Goal: Information Seeking & Learning: Learn about a topic

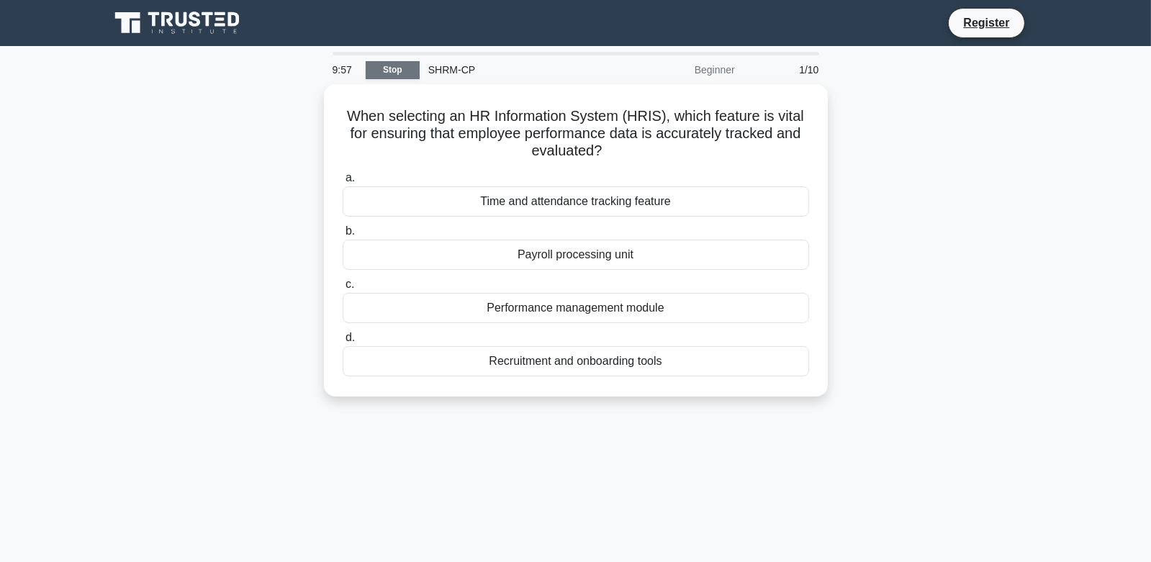
click at [397, 76] on link "Stop" at bounding box center [393, 70] width 54 height 18
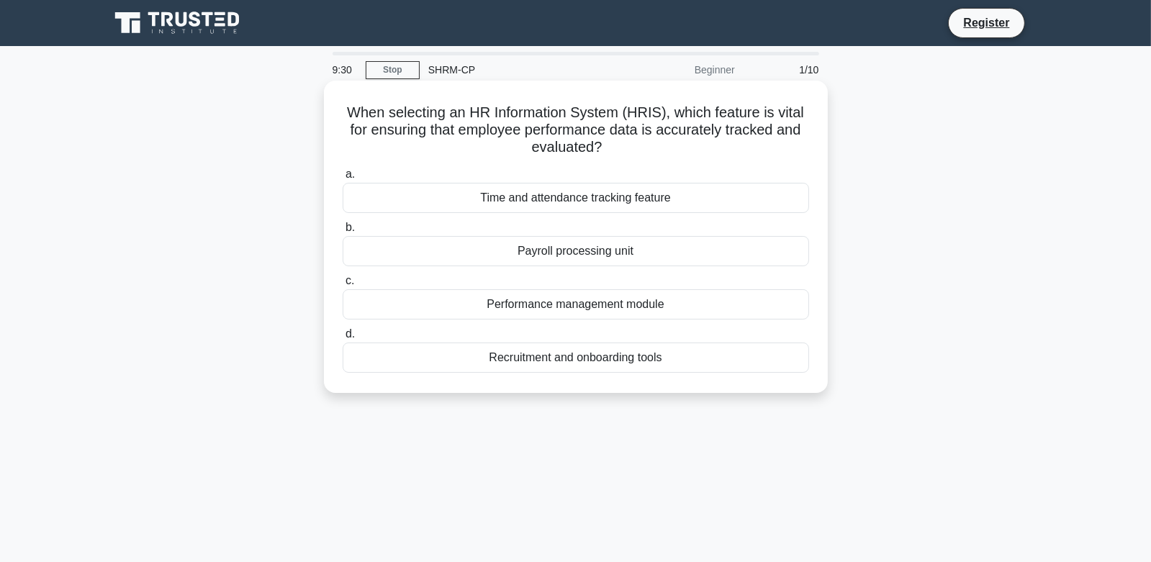
click at [612, 306] on div "Performance management module" at bounding box center [576, 304] width 466 height 30
click at [343, 286] on input "c. Performance management module" at bounding box center [343, 280] width 0 height 9
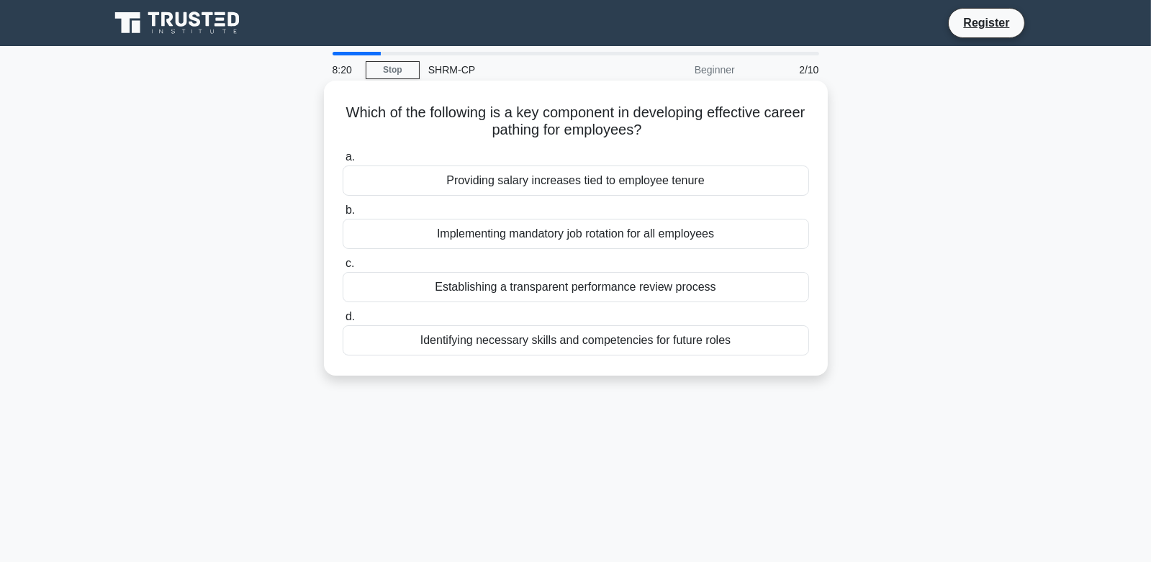
click at [555, 353] on div "Identifying necessary skills and competencies for future roles" at bounding box center [576, 340] width 466 height 30
click at [343, 322] on input "d. Identifying necessary skills and competencies for future roles" at bounding box center [343, 316] width 0 height 9
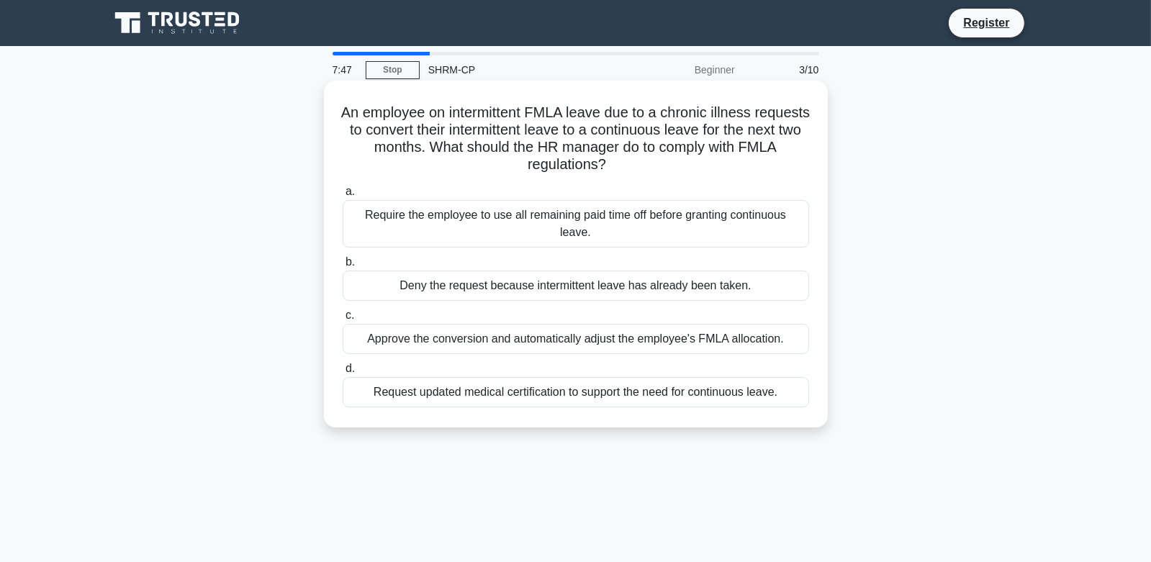
click at [504, 401] on div "Request updated medical certification to support the need for continuous leave." at bounding box center [576, 392] width 466 height 30
click at [343, 374] on input "d. Request updated medical certification to support the need for continuous lea…" at bounding box center [343, 368] width 0 height 9
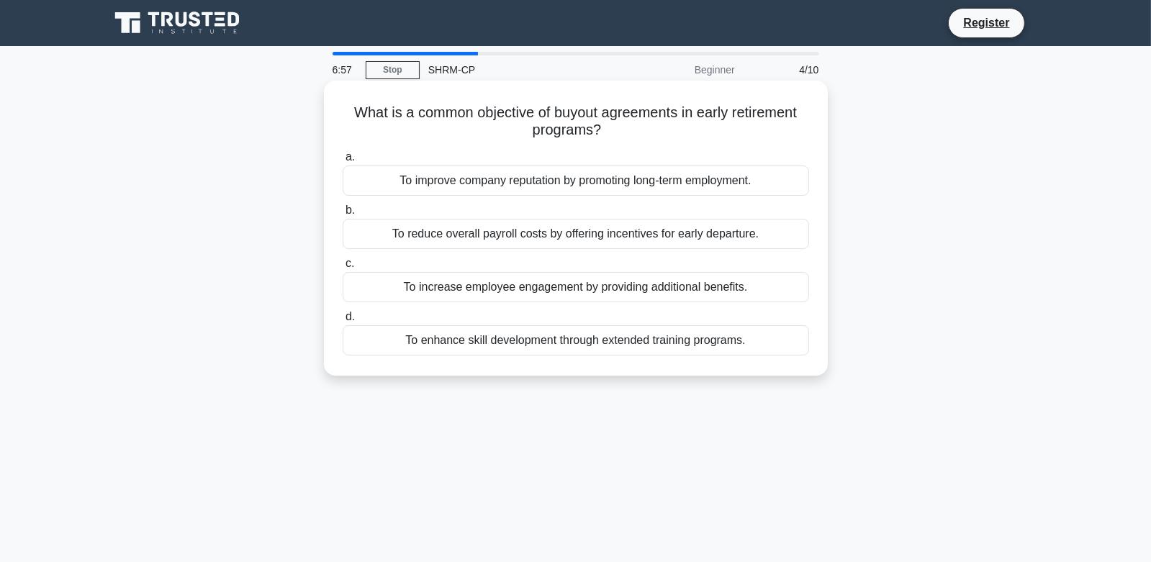
click at [587, 299] on div "To increase employee engagement by providing additional benefits." at bounding box center [576, 287] width 466 height 30
click at [343, 268] on input "c. To increase employee engagement by providing additional benefits." at bounding box center [343, 263] width 0 height 9
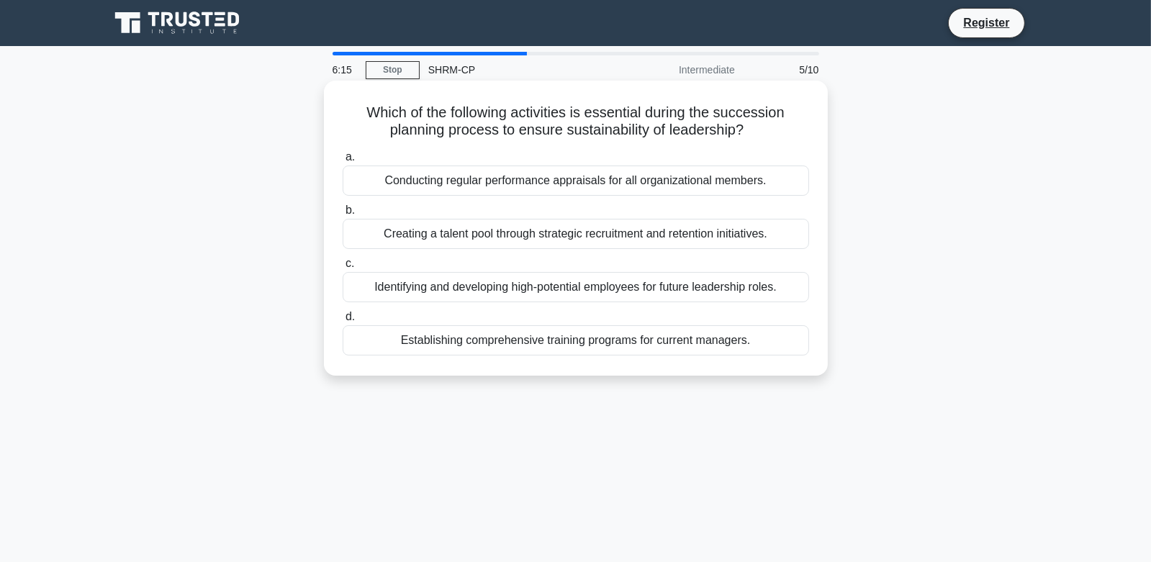
click at [589, 291] on div "Identifying and developing high-potential employees for future leadership roles." at bounding box center [576, 287] width 466 height 30
click at [343, 268] on input "c. Identifying and developing high-potential employees for future leadership ro…" at bounding box center [343, 263] width 0 height 9
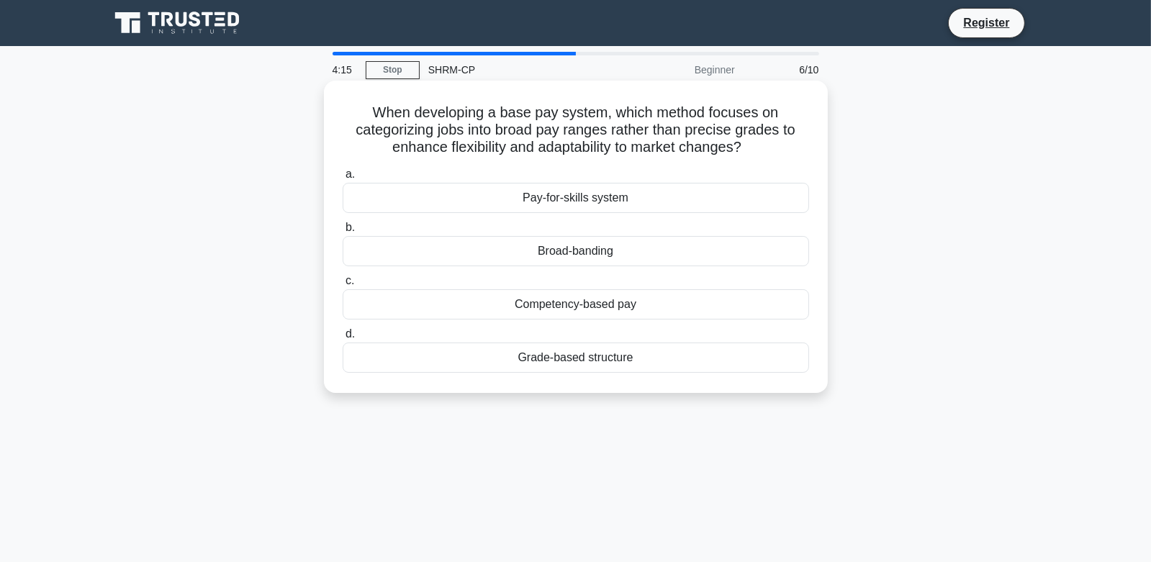
click at [549, 195] on div "Pay-for-skills system" at bounding box center [576, 198] width 466 height 30
click at [343, 179] on input "a. Pay-for-skills system" at bounding box center [343, 174] width 0 height 9
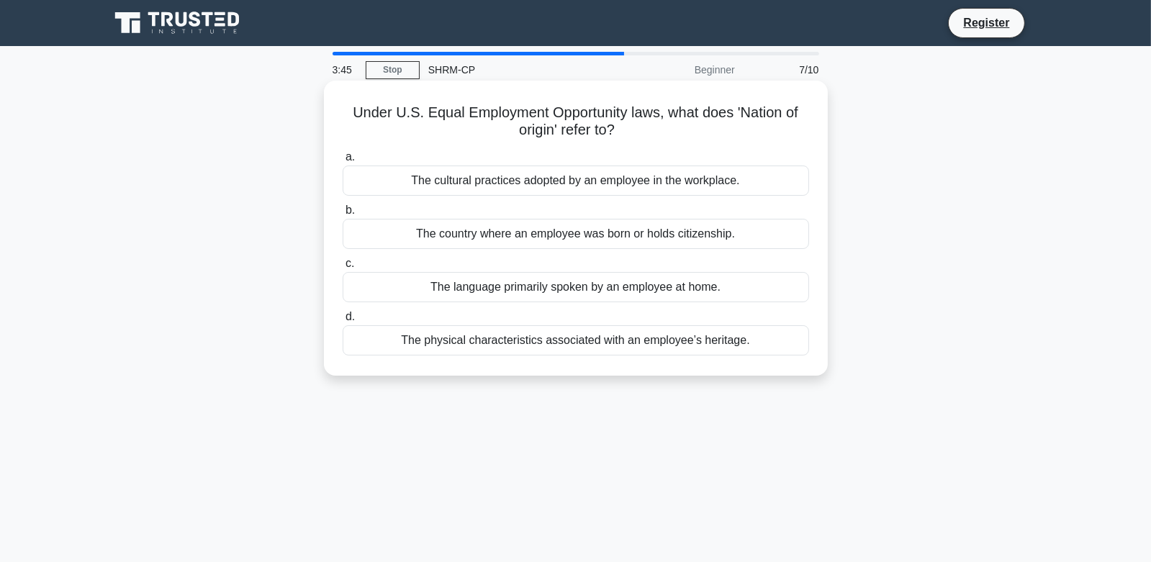
click at [684, 241] on div "The country where an employee was born or holds citizenship." at bounding box center [576, 234] width 466 height 30
click at [343, 215] on input "b. The country where an employee was born or holds citizenship." at bounding box center [343, 210] width 0 height 9
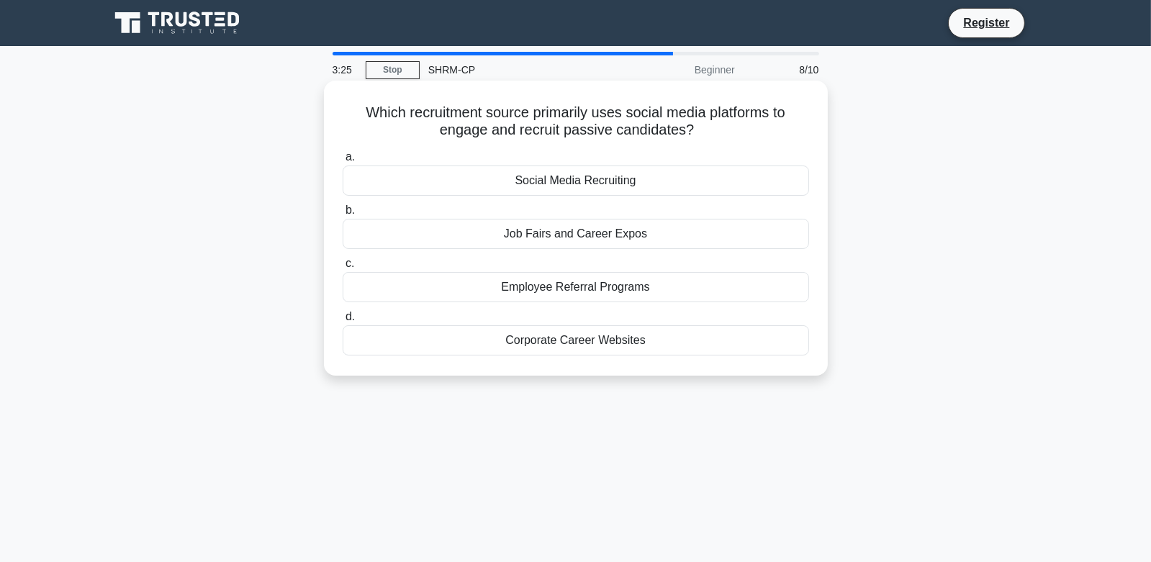
click at [604, 191] on div "Social Media Recruiting" at bounding box center [576, 181] width 466 height 30
click at [621, 176] on div "Social Media Recruiting" at bounding box center [576, 181] width 466 height 30
click at [343, 162] on input "a. Social Media Recruiting" at bounding box center [343, 157] width 0 height 9
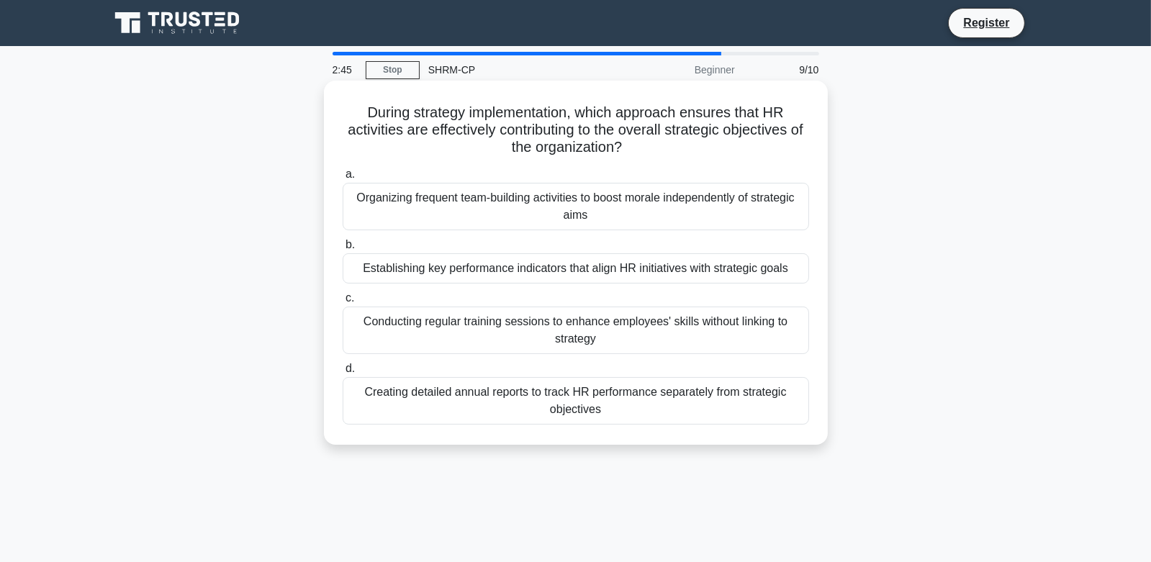
click at [607, 278] on div "Establishing key performance indicators that align HR initiatives with strategi…" at bounding box center [576, 268] width 466 height 30
click at [343, 250] on input "b. Establishing key performance indicators that align HR initiatives with strat…" at bounding box center [343, 244] width 0 height 9
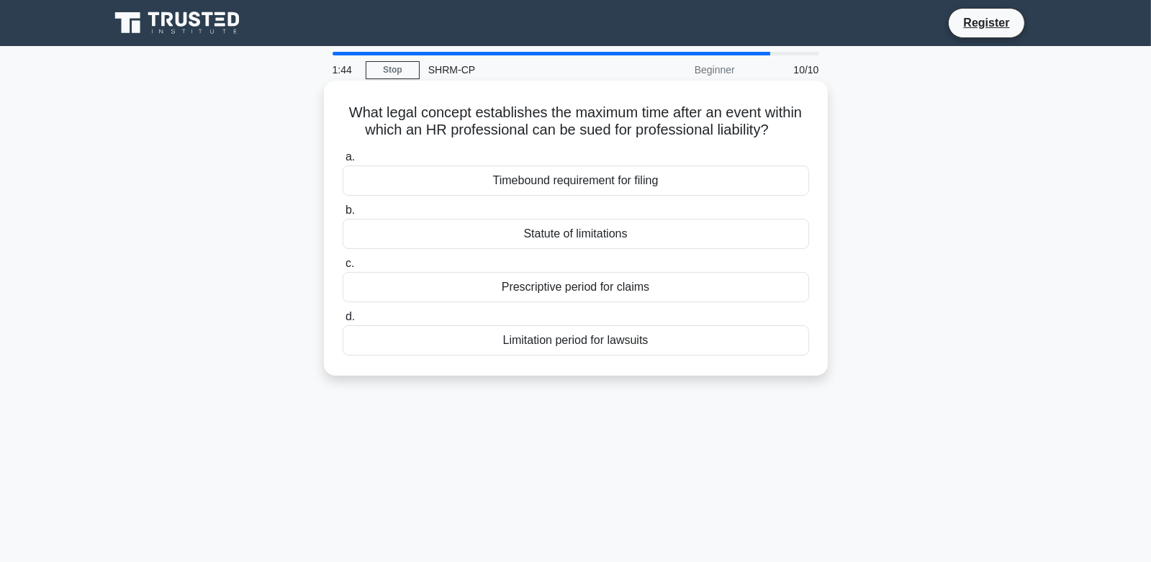
click at [616, 237] on div "Statute of limitations" at bounding box center [576, 234] width 466 height 30
click at [343, 215] on input "b. Statute of limitations" at bounding box center [343, 210] width 0 height 9
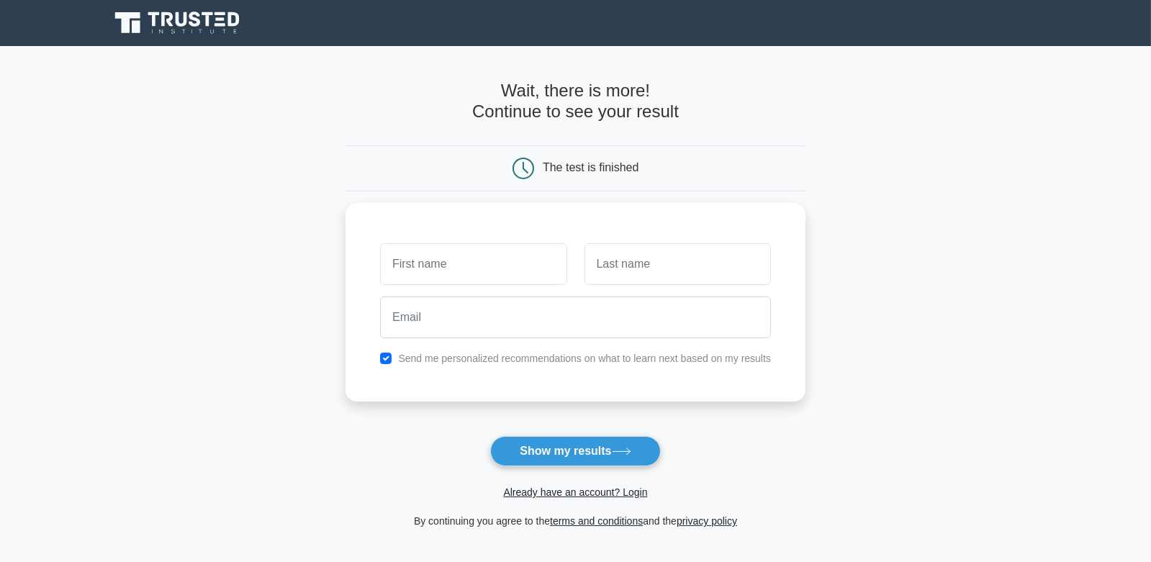
drag, startPoint x: 583, startPoint y: 465, endPoint x: 584, endPoint y: 484, distance: 18.8
click at [583, 466] on form "Wait, there is more! Continue to see your result The test is finished and the" at bounding box center [575, 305] width 460 height 449
click at [580, 451] on button "Show my results" at bounding box center [575, 451] width 170 height 30
click at [497, 240] on div at bounding box center [473, 260] width 204 height 53
click at [496, 259] on input "text" at bounding box center [473, 261] width 186 height 42
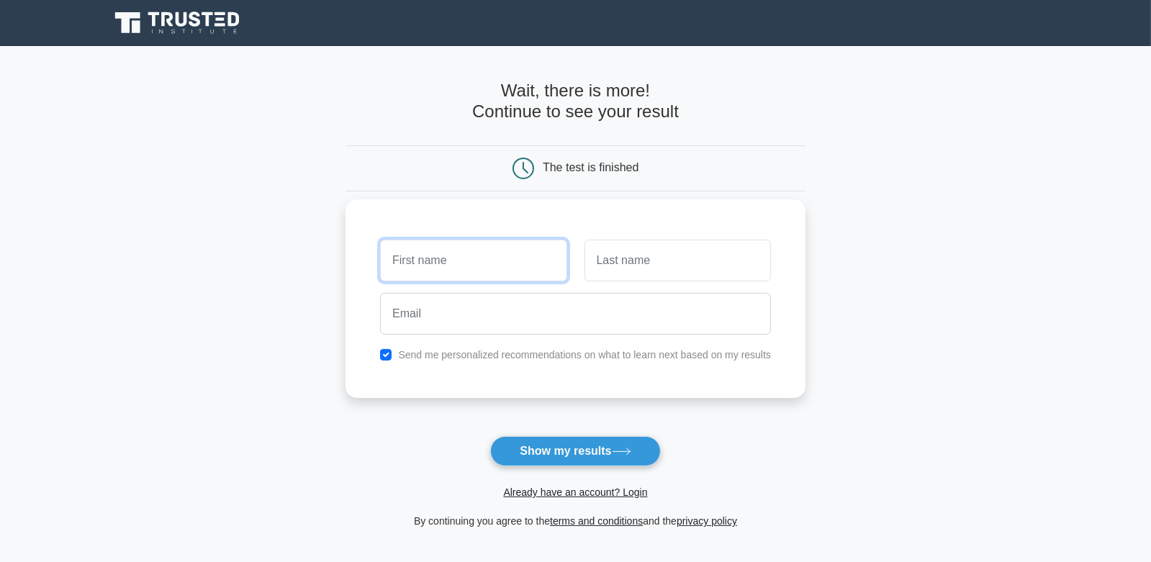
type input "[PERSON_NAME]"
click at [617, 268] on input "text" at bounding box center [677, 261] width 186 height 42
type input "Martinez"
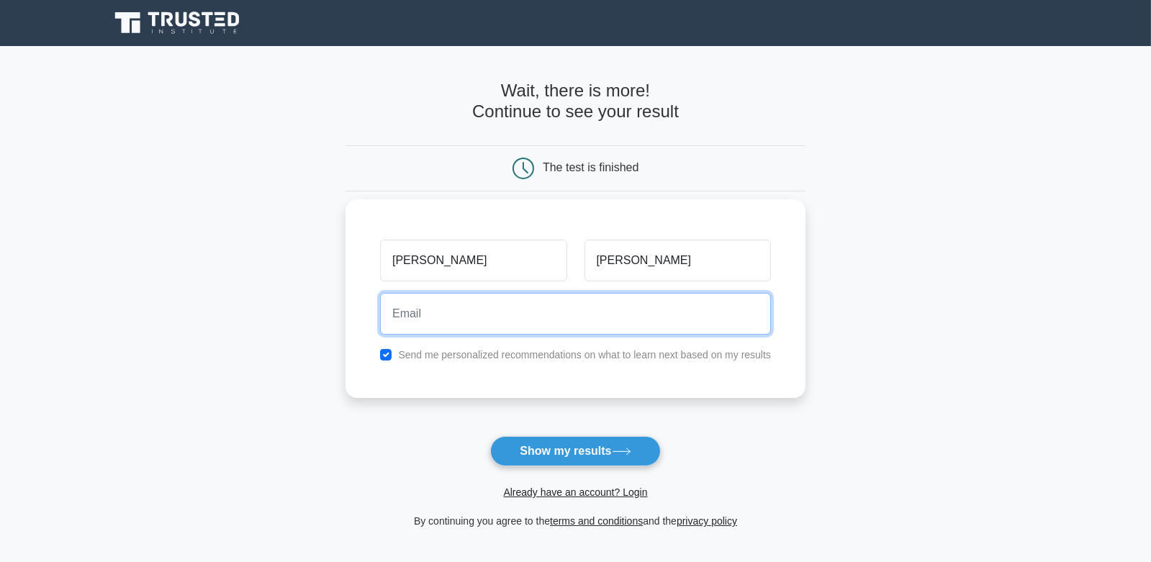
click at [476, 330] on input "email" at bounding box center [575, 314] width 391 height 42
type input "julianastephaniem3898@gmail.com"
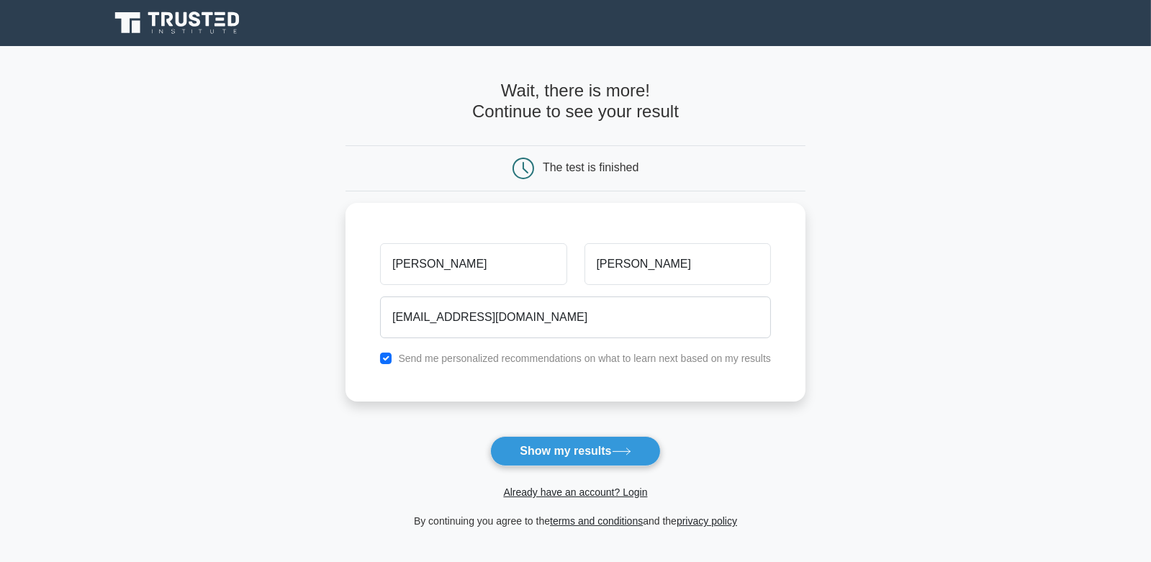
click at [575, 446] on button "Show my results" at bounding box center [575, 451] width 170 height 30
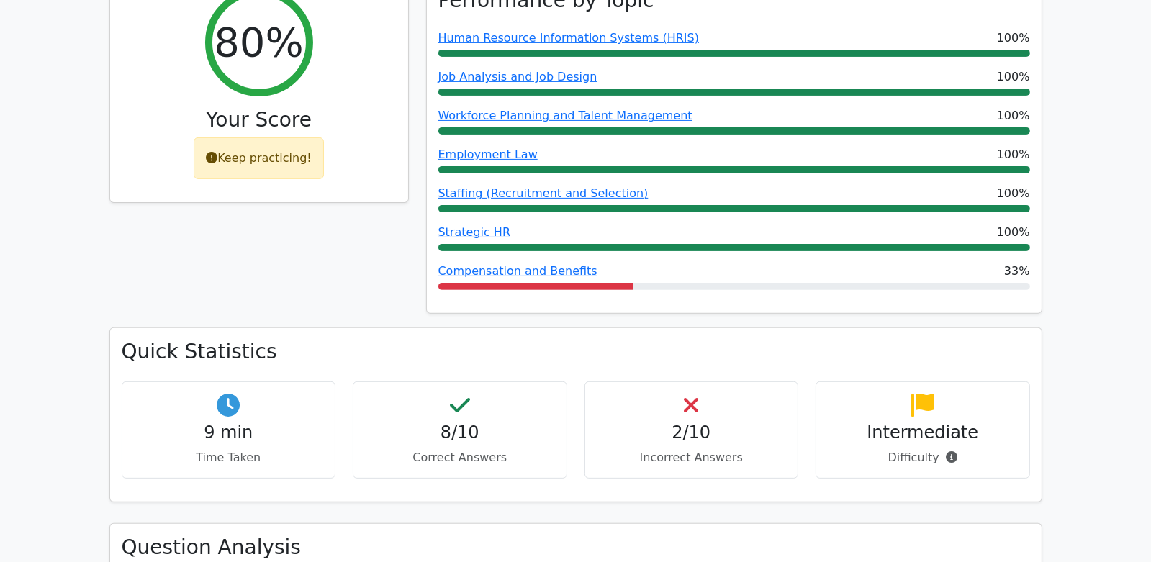
scroll to position [719, 0]
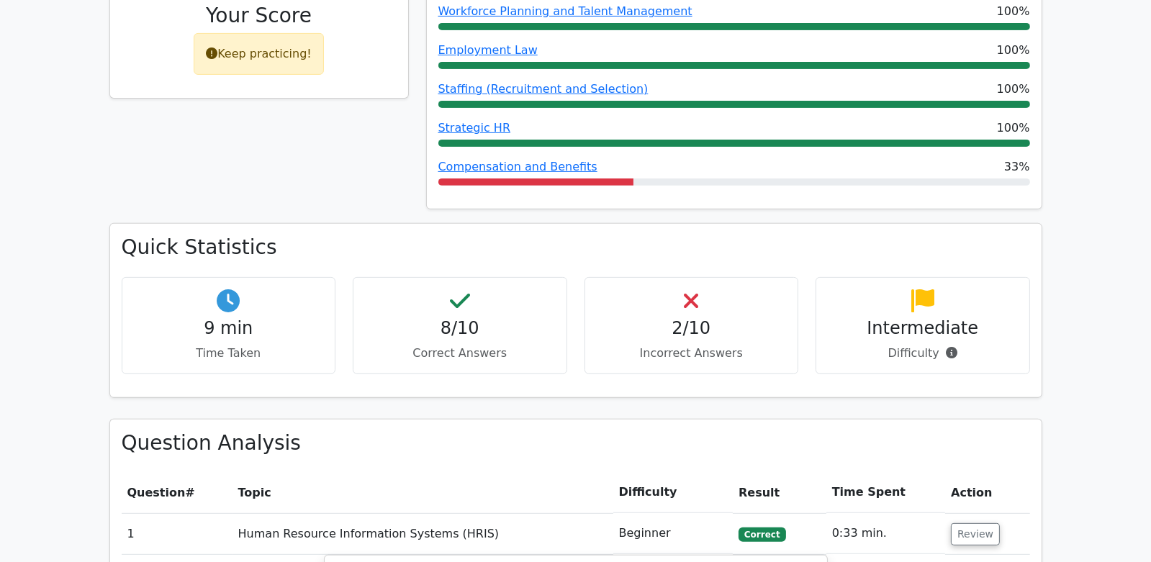
click at [689, 345] on p "Incorrect Answers" at bounding box center [692, 353] width 190 height 17
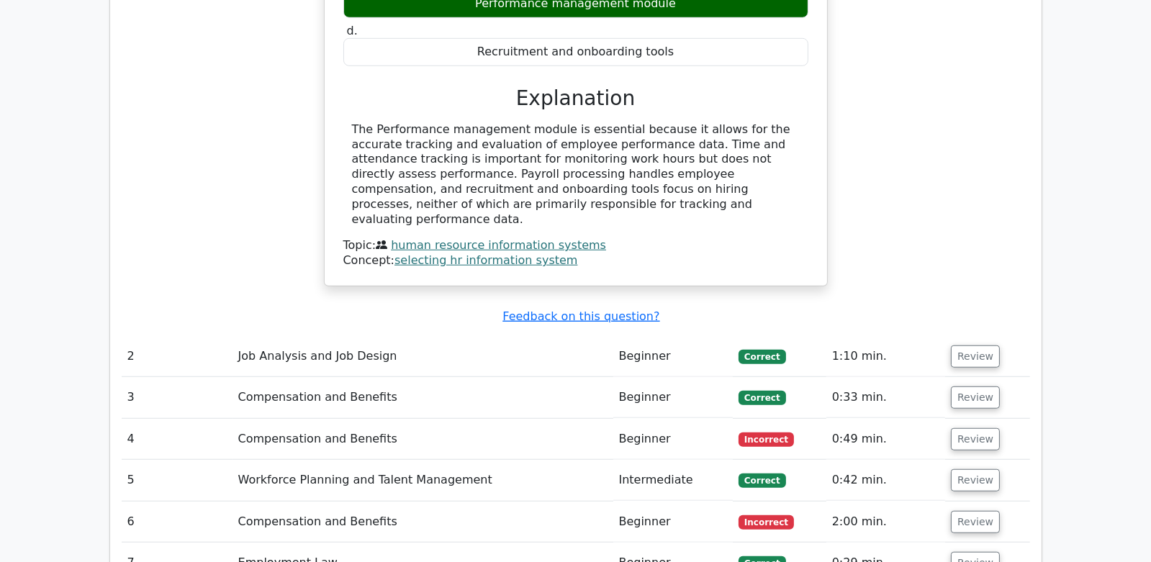
scroll to position [1511, 0]
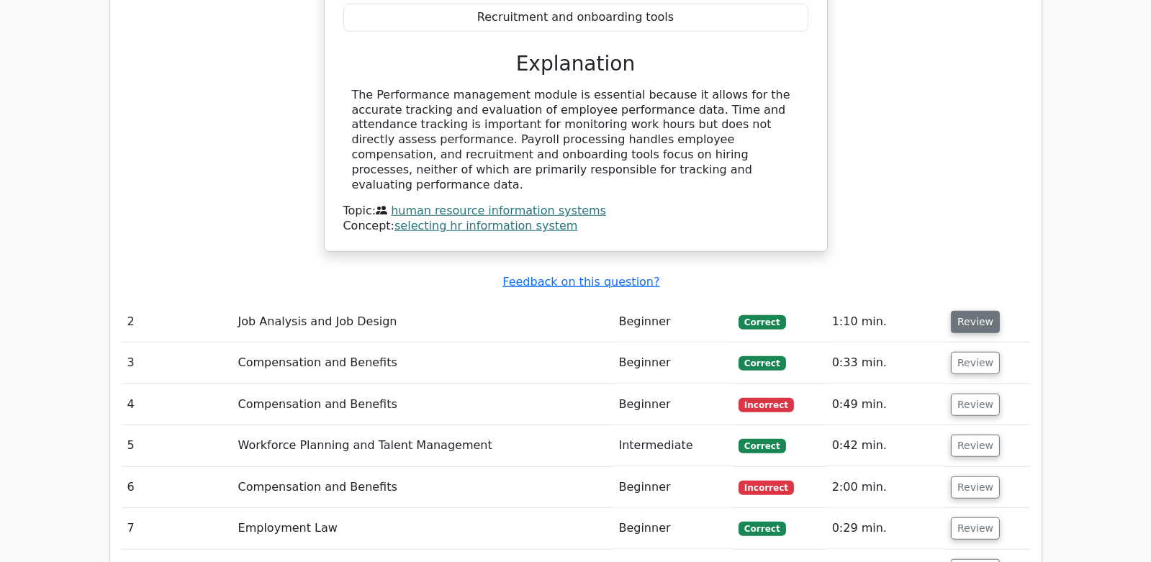
click at [983, 311] on button "Review" at bounding box center [975, 322] width 49 height 22
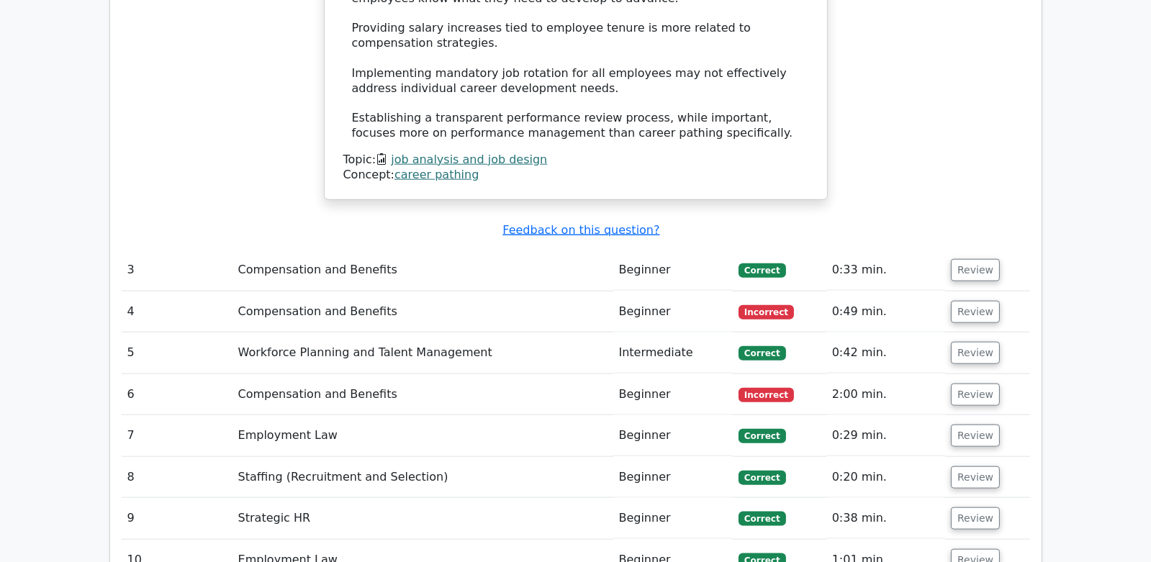
scroll to position [2230, 0]
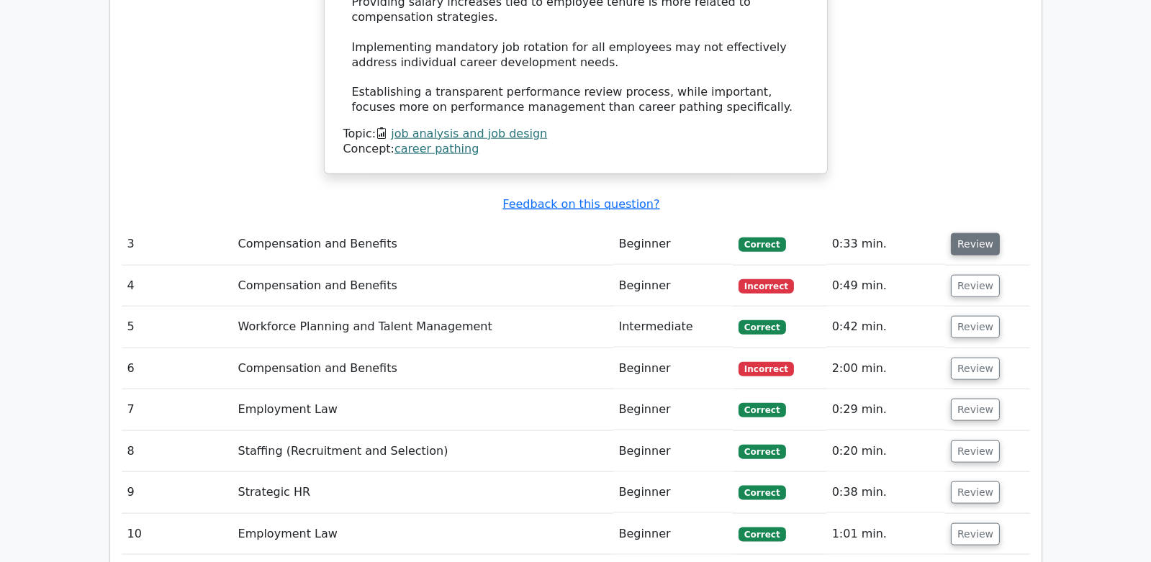
click at [964, 233] on button "Review" at bounding box center [975, 244] width 49 height 22
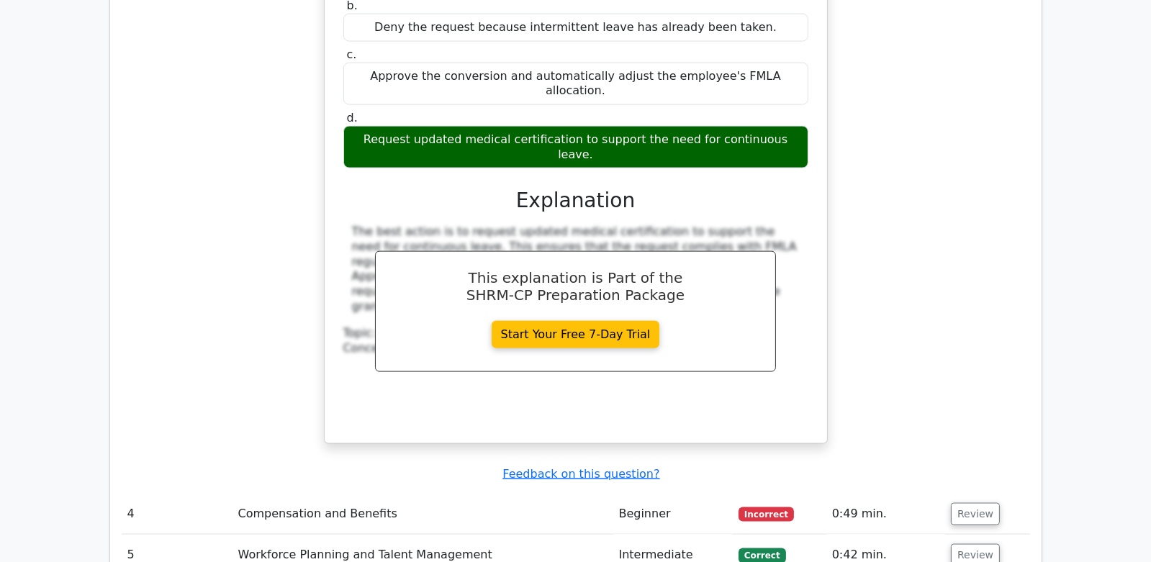
scroll to position [2734, 0]
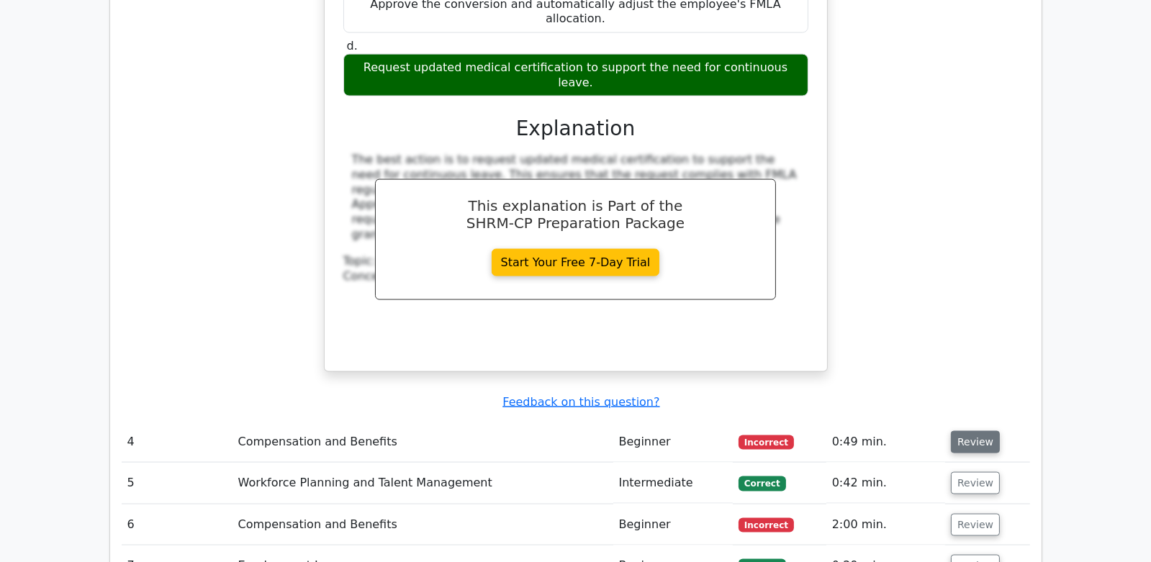
click at [983, 431] on button "Review" at bounding box center [975, 442] width 49 height 22
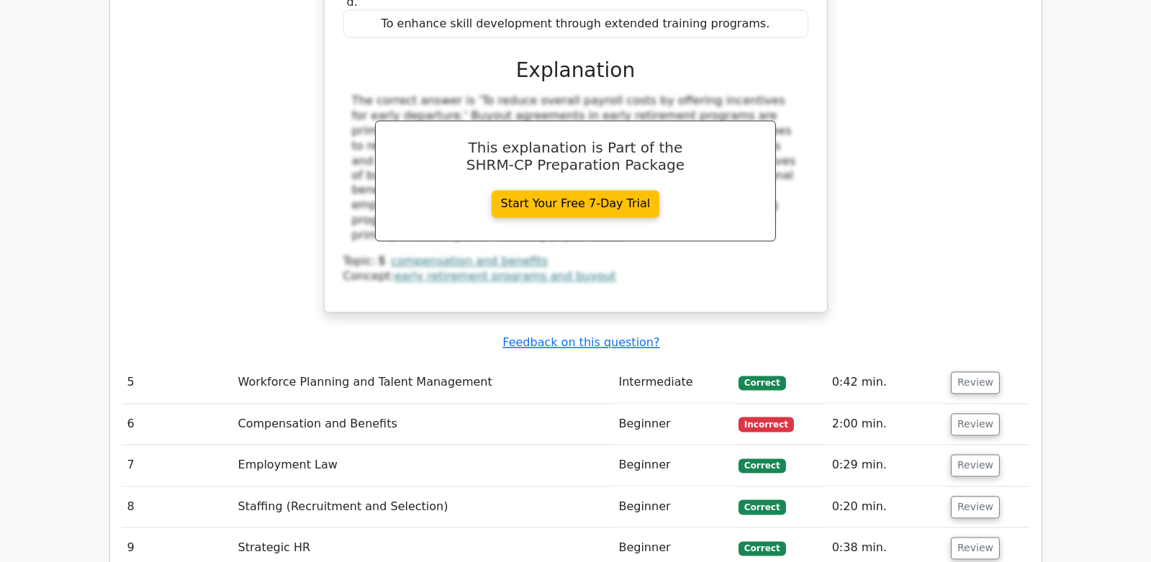
scroll to position [3455, 0]
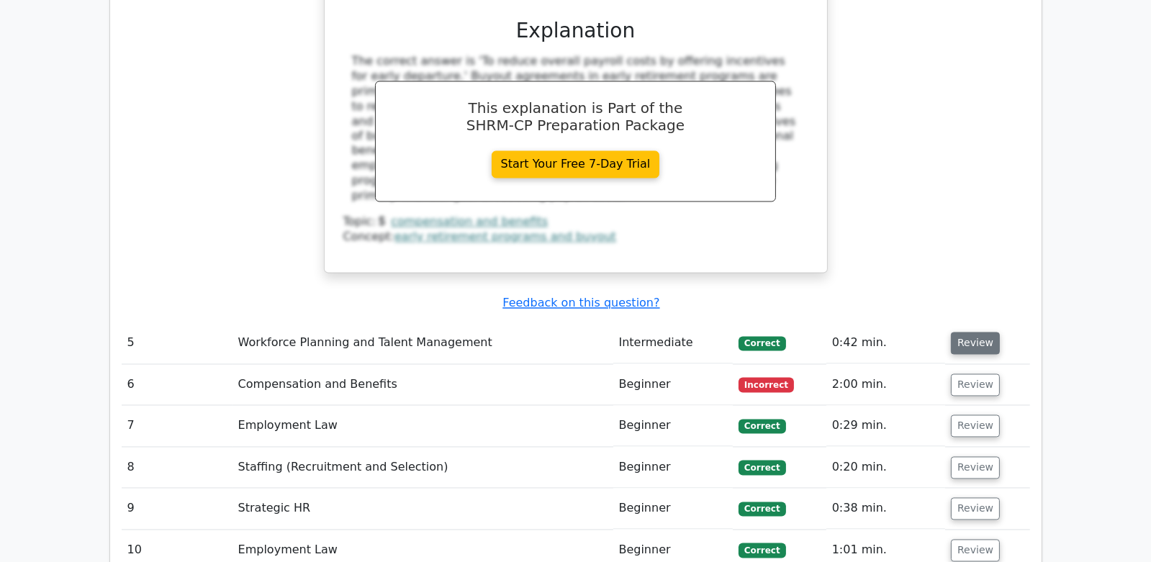
click at [989, 333] on button "Review" at bounding box center [975, 344] width 49 height 22
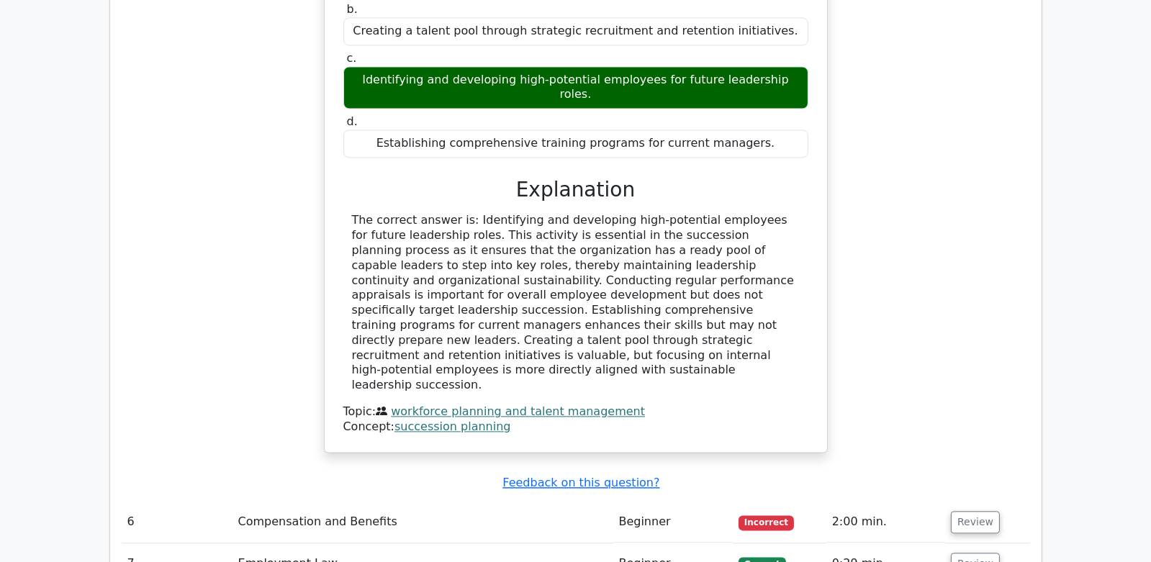
scroll to position [3958, 0]
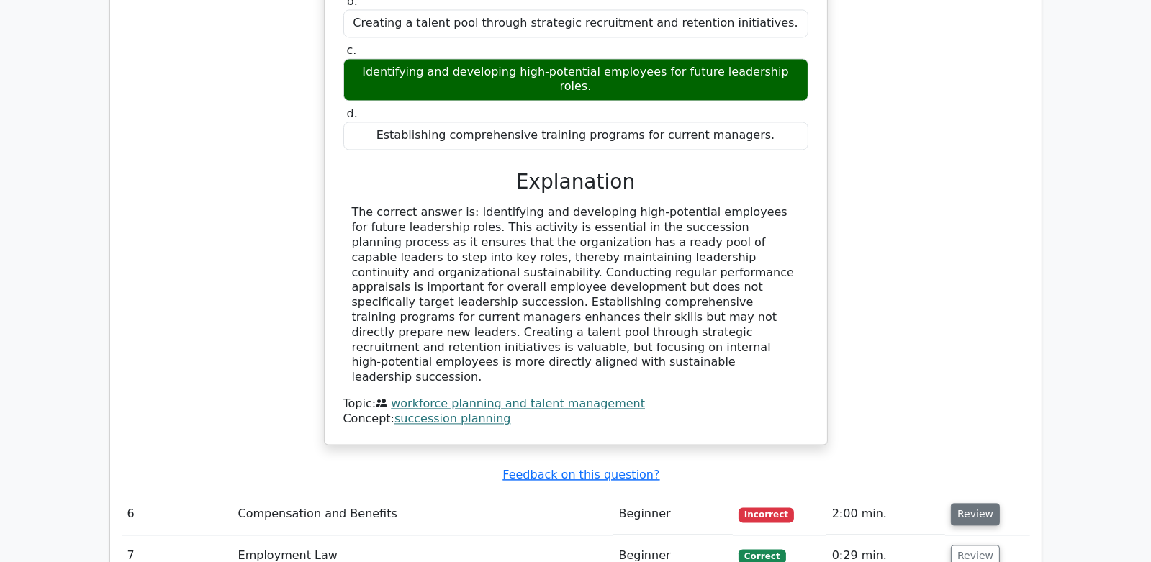
click at [982, 503] on button "Review" at bounding box center [975, 514] width 49 height 22
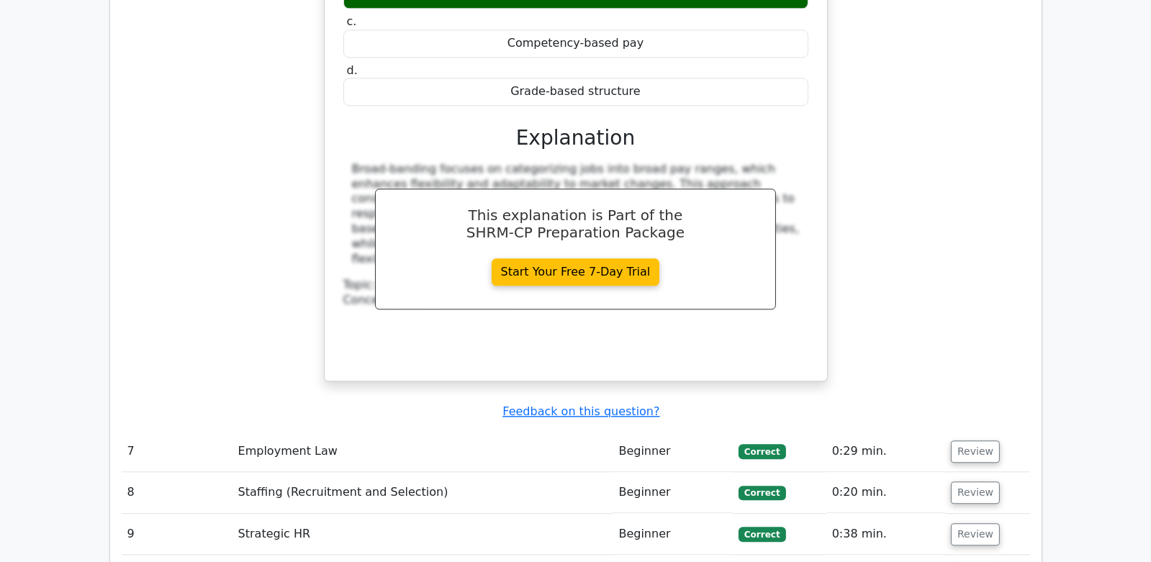
scroll to position [4677, 0]
click at [979, 440] on button "Review" at bounding box center [975, 451] width 49 height 22
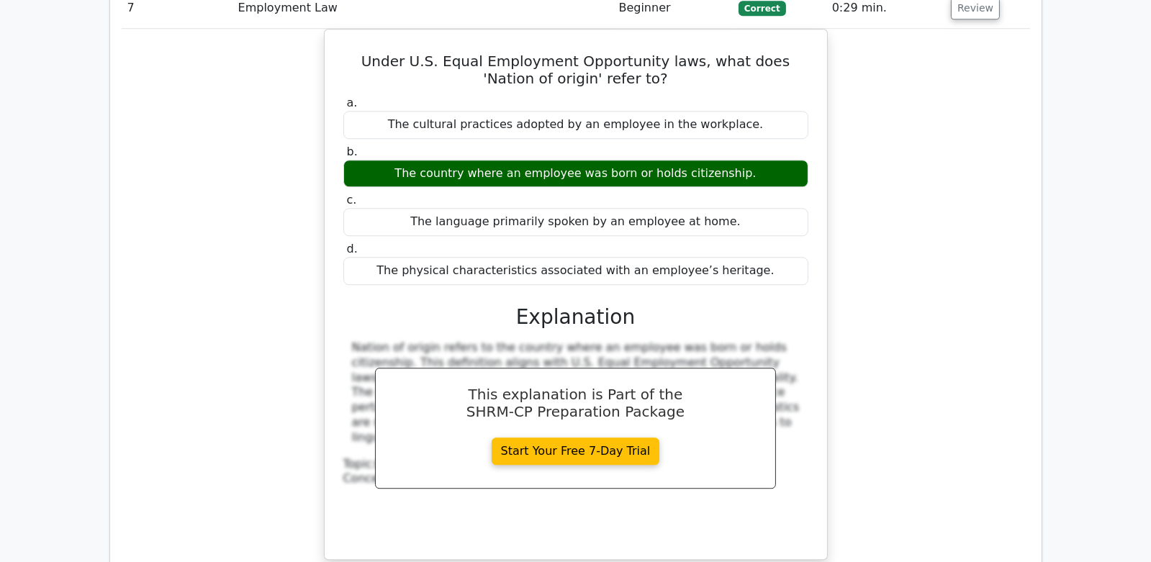
scroll to position [5253, 0]
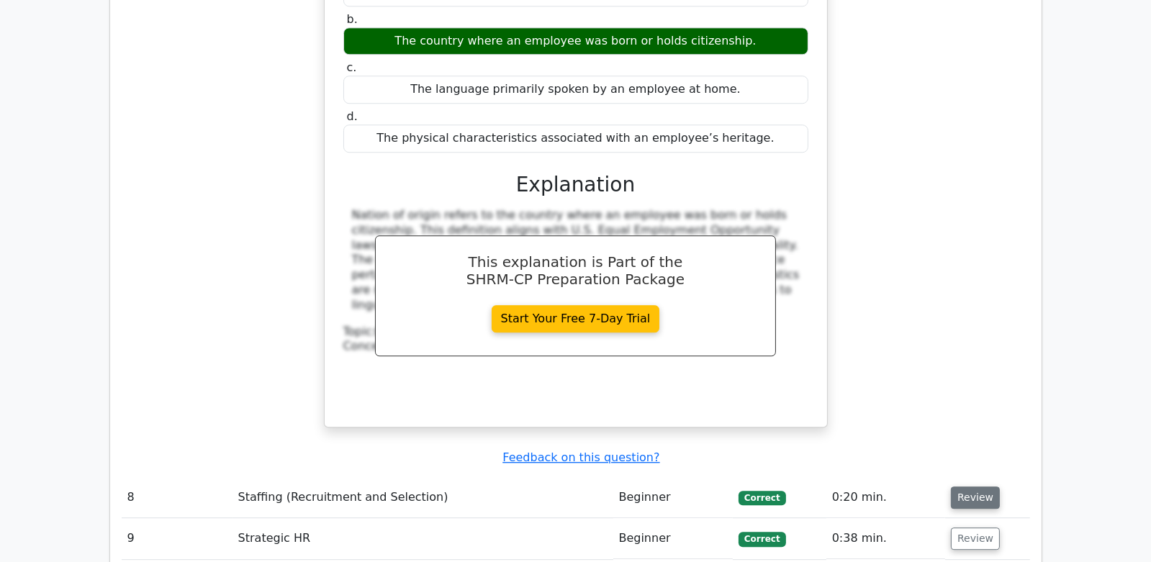
click at [988, 487] on button "Review" at bounding box center [975, 498] width 49 height 22
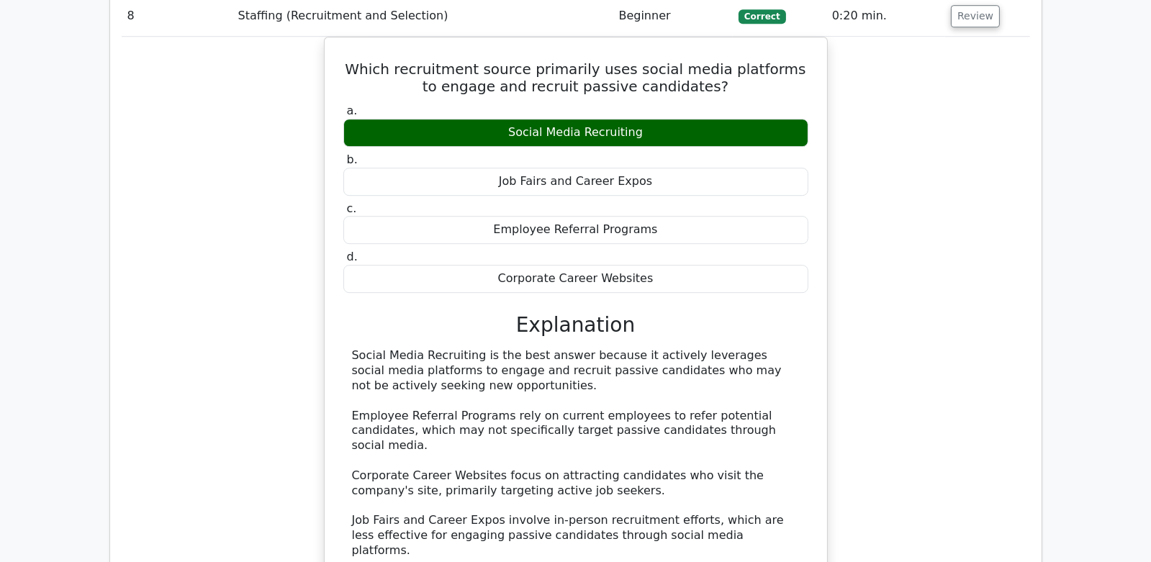
scroll to position [5757, 0]
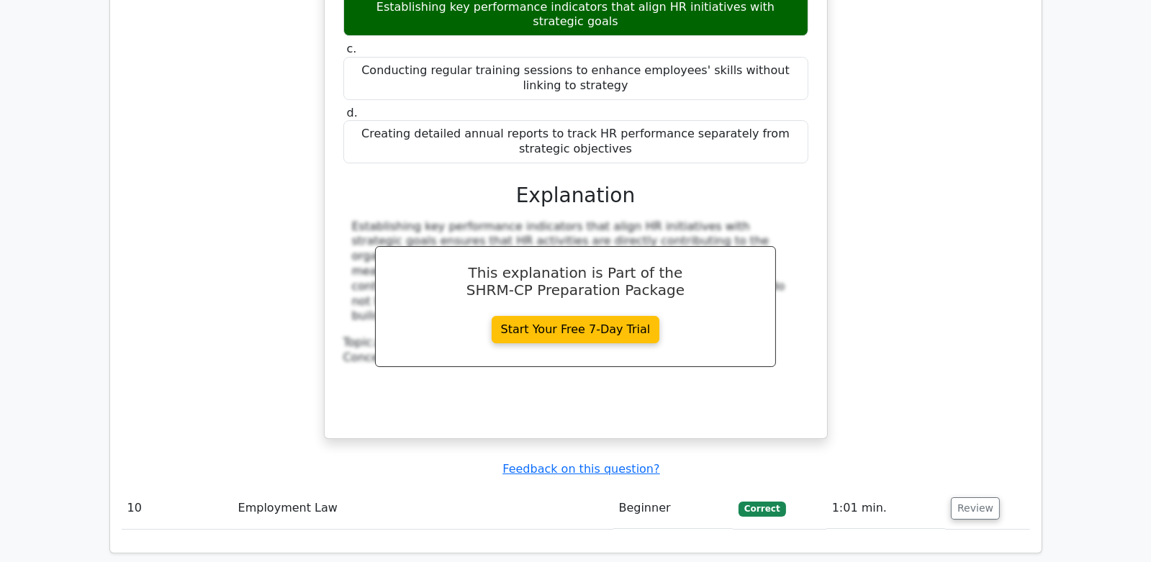
scroll to position [6621, 0]
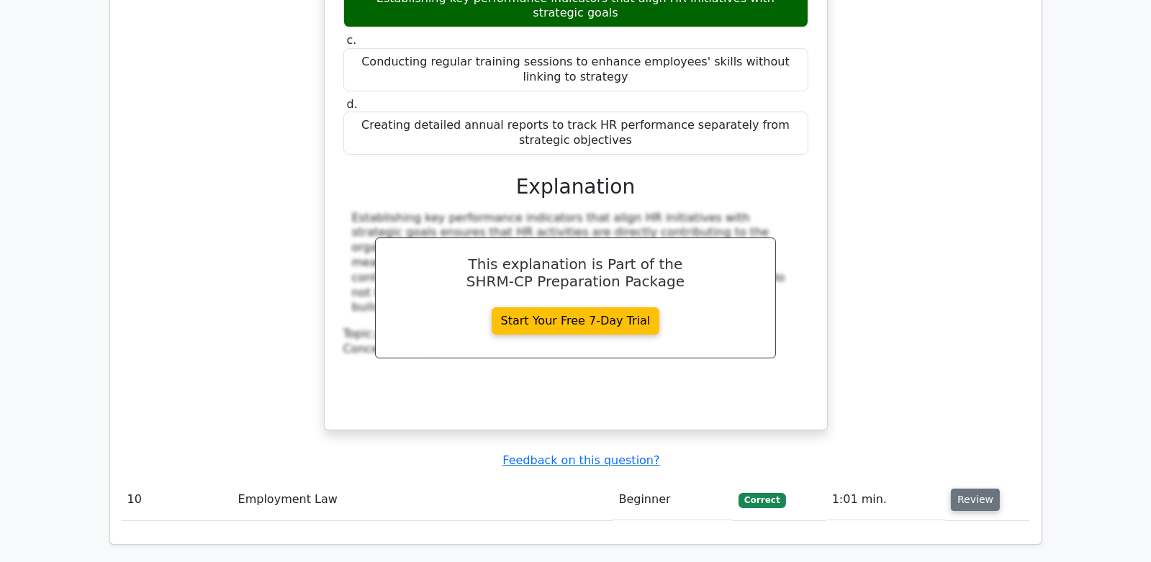
click at [969, 489] on button "Review" at bounding box center [975, 500] width 49 height 22
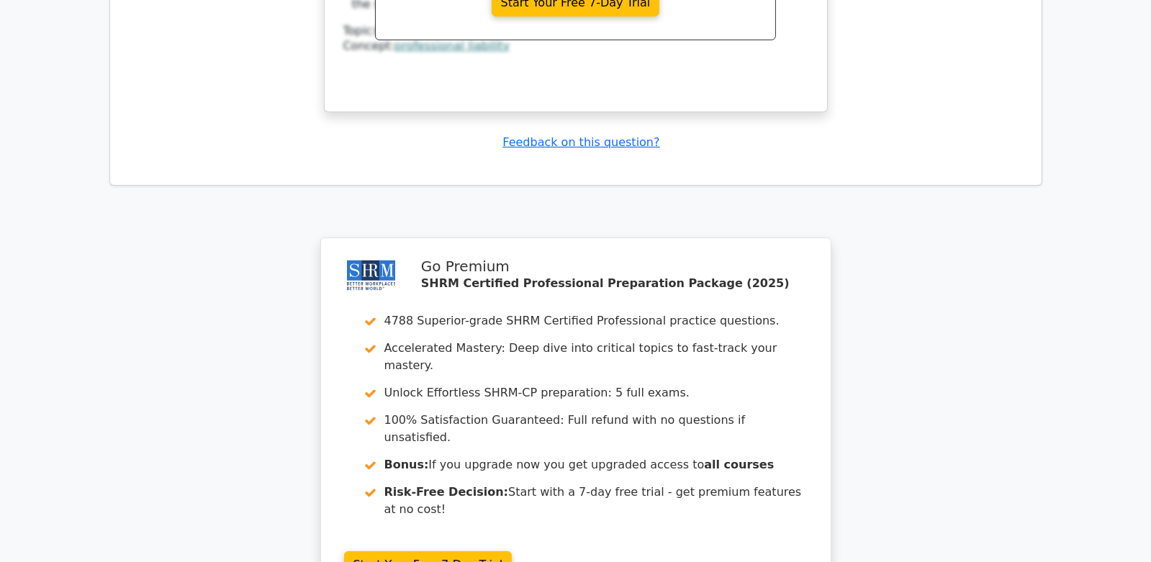
scroll to position [7609, 0]
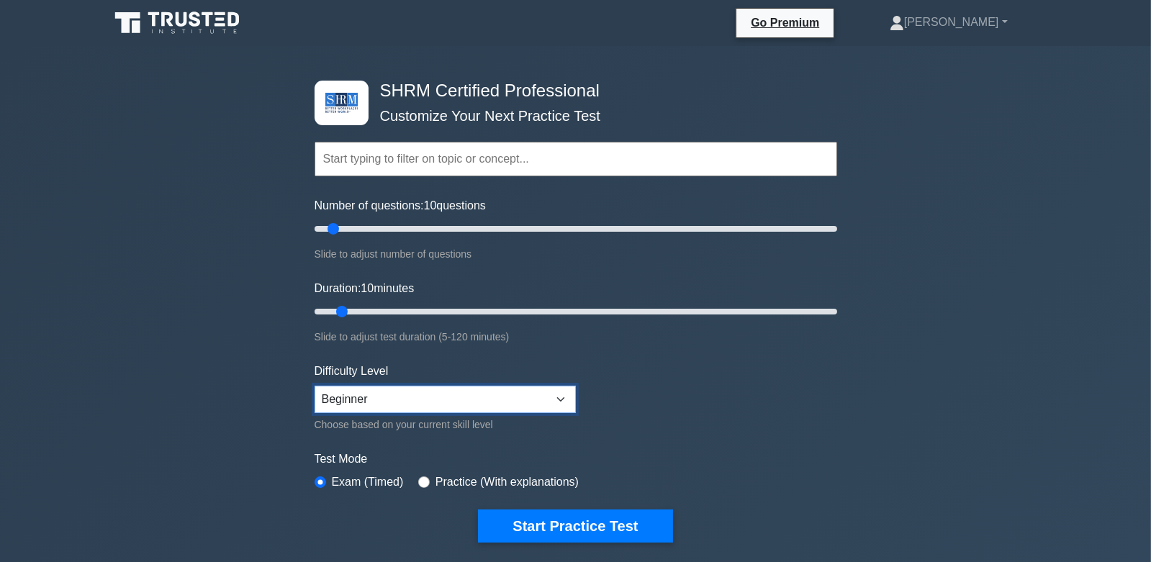
click at [467, 407] on select "Beginner Intermediate Expert" at bounding box center [445, 399] width 261 height 27
select select "intermediate"
click at [315, 386] on select "Beginner Intermediate Expert" at bounding box center [445, 399] width 261 height 27
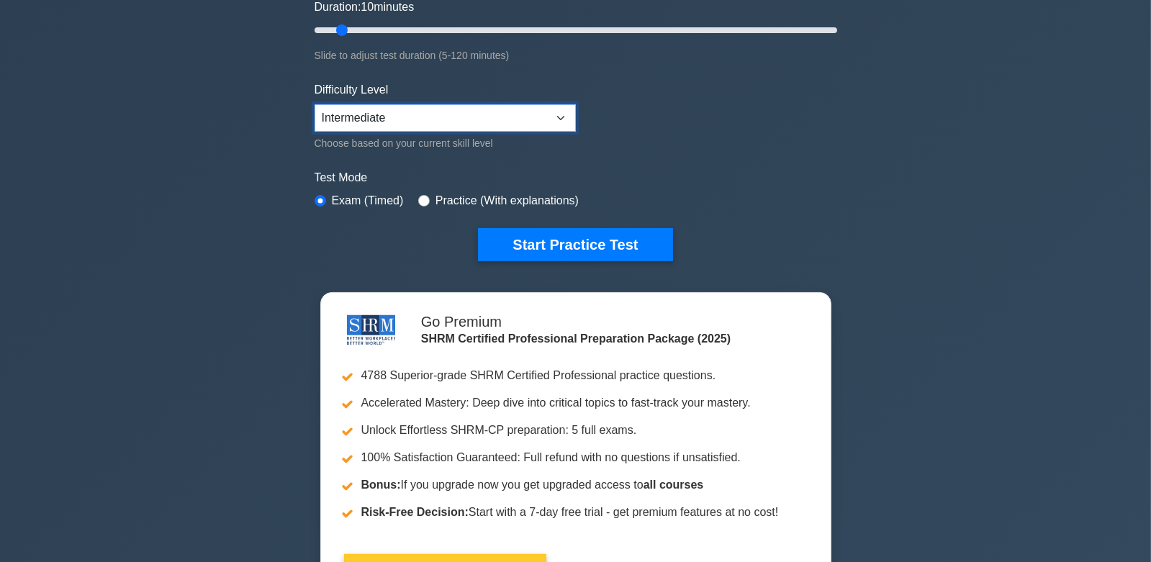
scroll to position [287, 0]
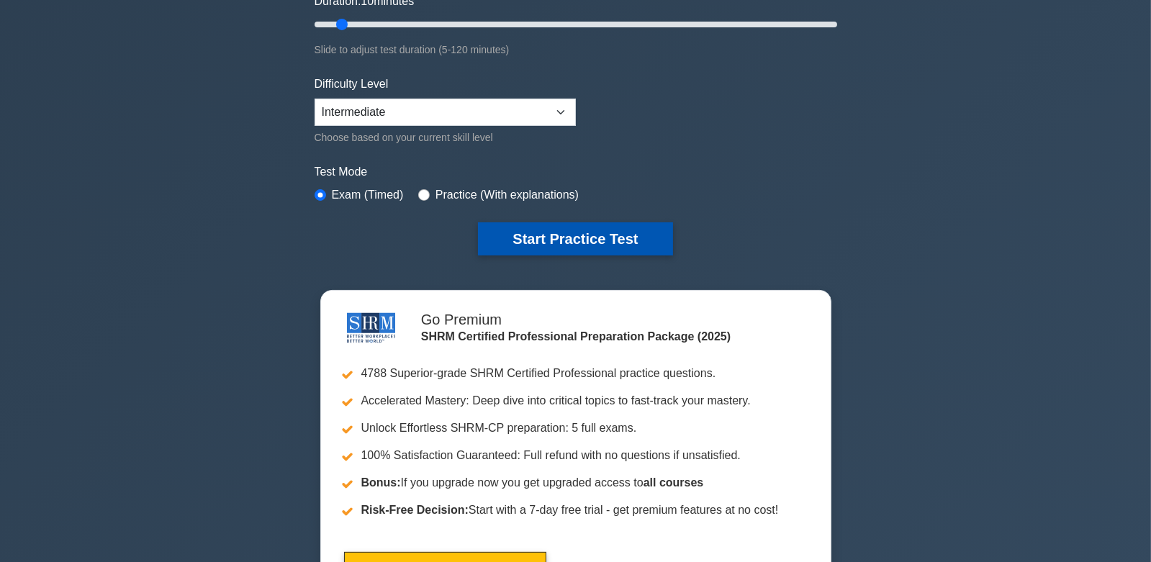
click at [569, 240] on button "Start Practice Test" at bounding box center [575, 238] width 194 height 33
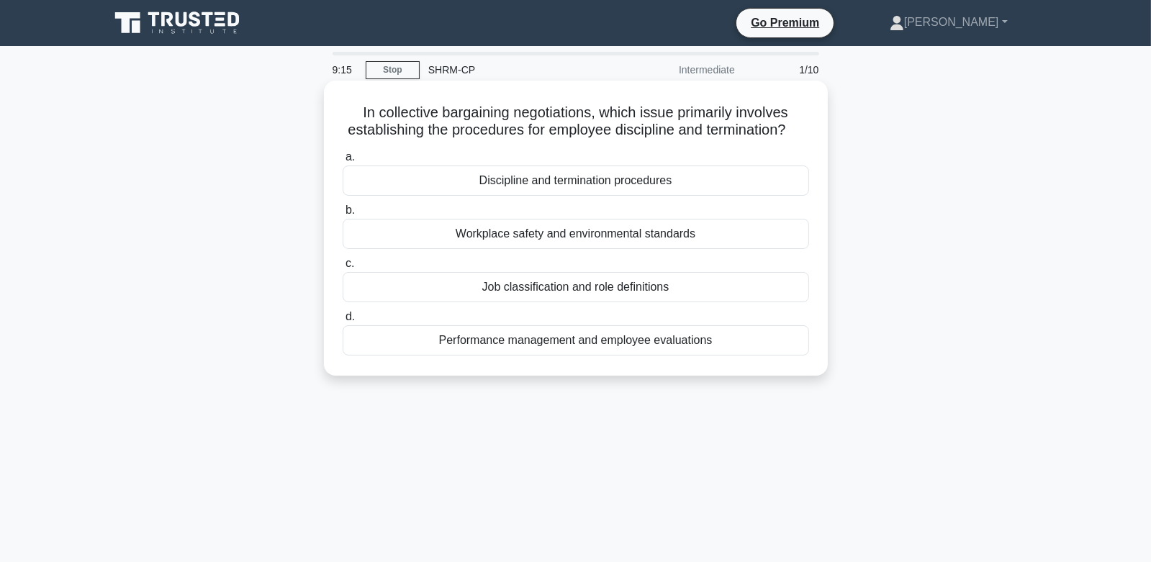
click at [663, 353] on div "Performance management and employee evaluations" at bounding box center [576, 340] width 466 height 30
click at [343, 322] on input "d. Performance management and employee evaluations" at bounding box center [343, 316] width 0 height 9
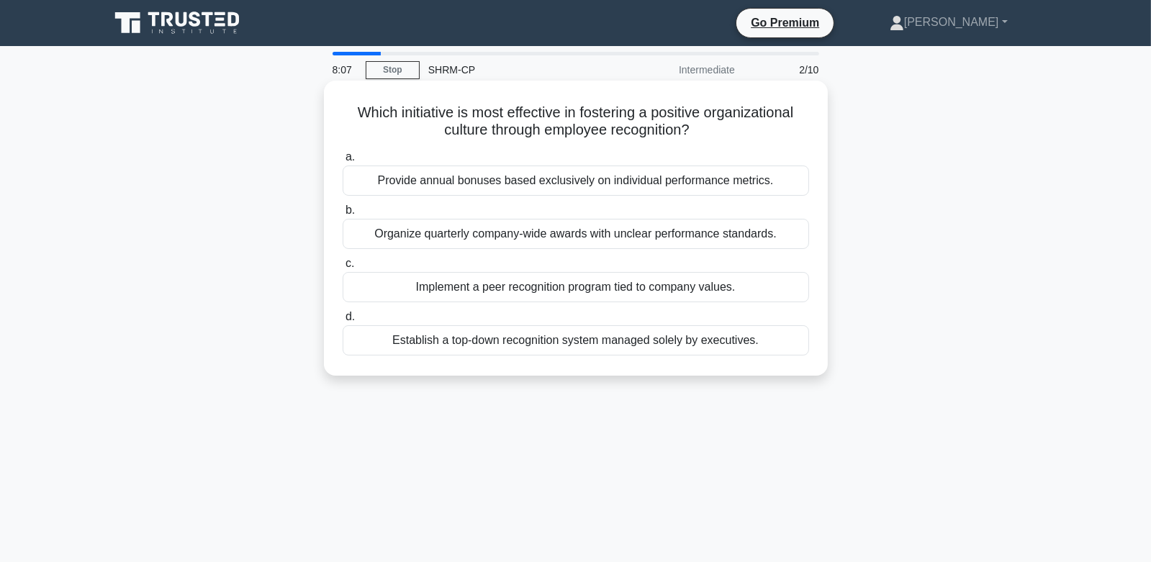
click at [578, 291] on div "Implement a peer recognition program tied to company values." at bounding box center [576, 287] width 466 height 30
click at [343, 268] on input "c. Implement a peer recognition program tied to company values." at bounding box center [343, 263] width 0 height 9
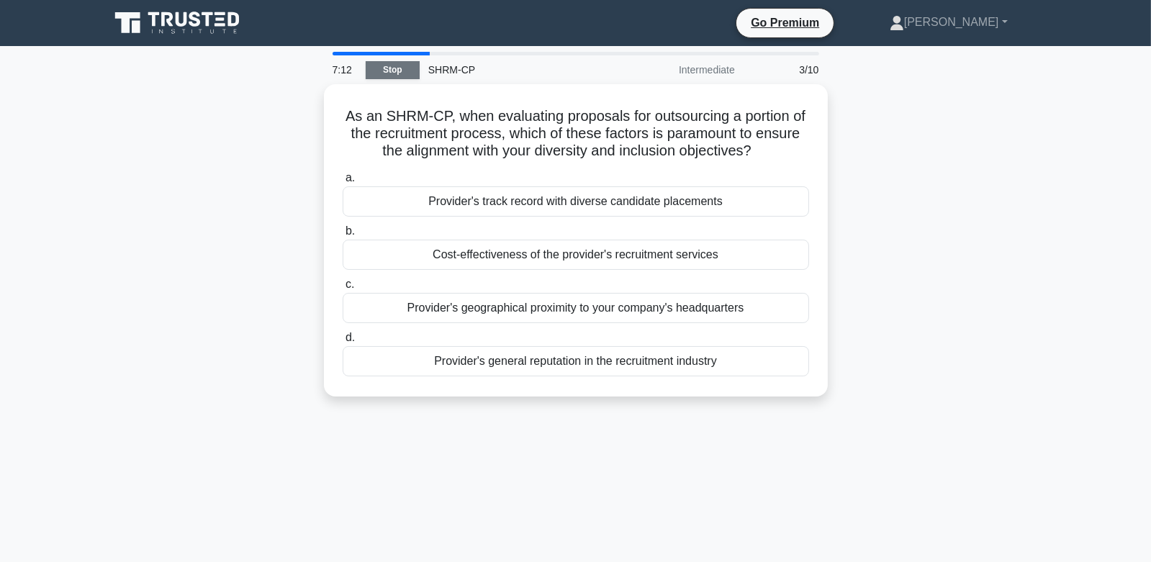
click at [397, 71] on link "Stop" at bounding box center [393, 70] width 54 height 18
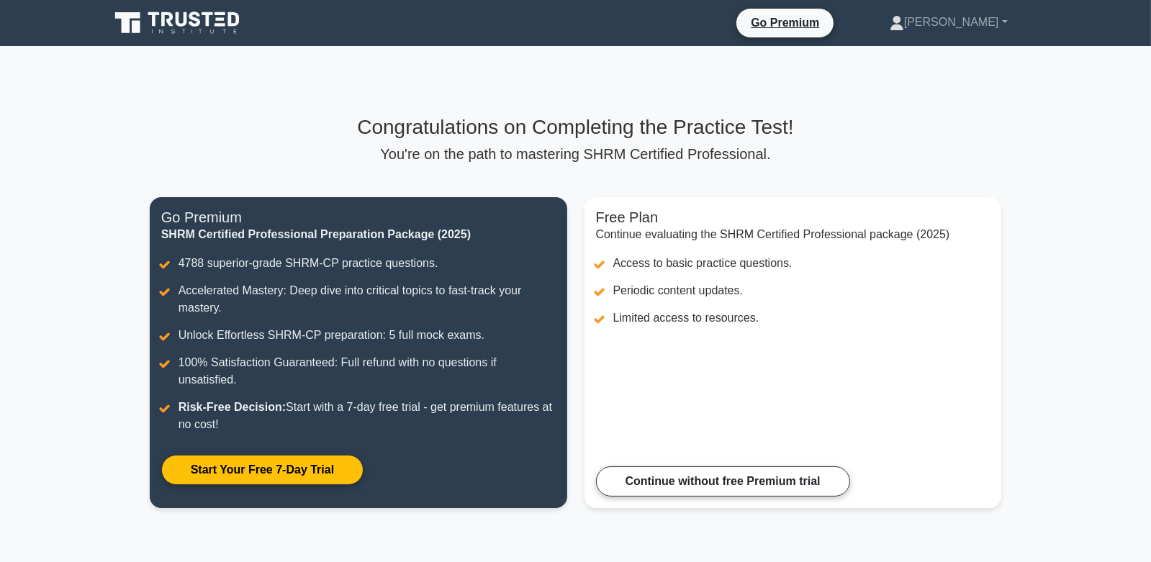
click at [176, 17] on icon at bounding box center [182, 19] width 12 height 14
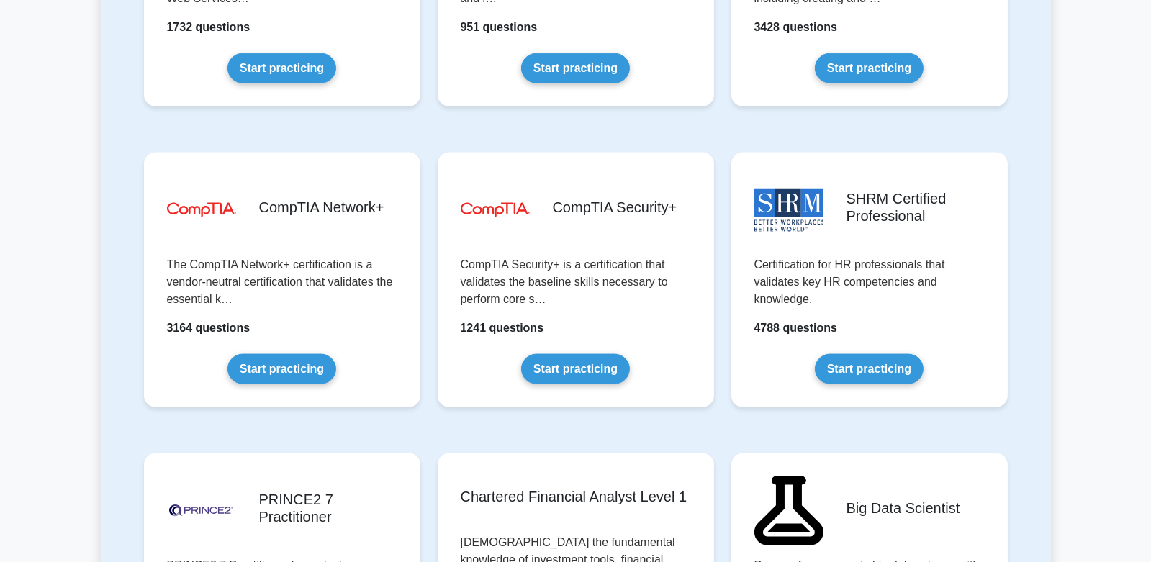
scroll to position [2590, 0]
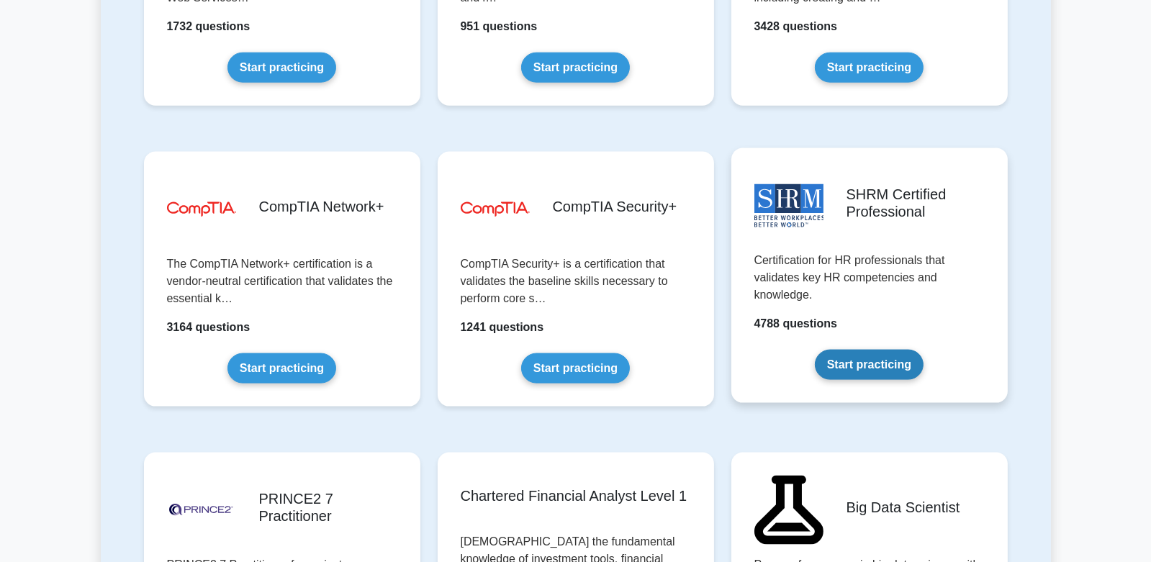
click at [844, 368] on link "Start practicing" at bounding box center [869, 365] width 109 height 30
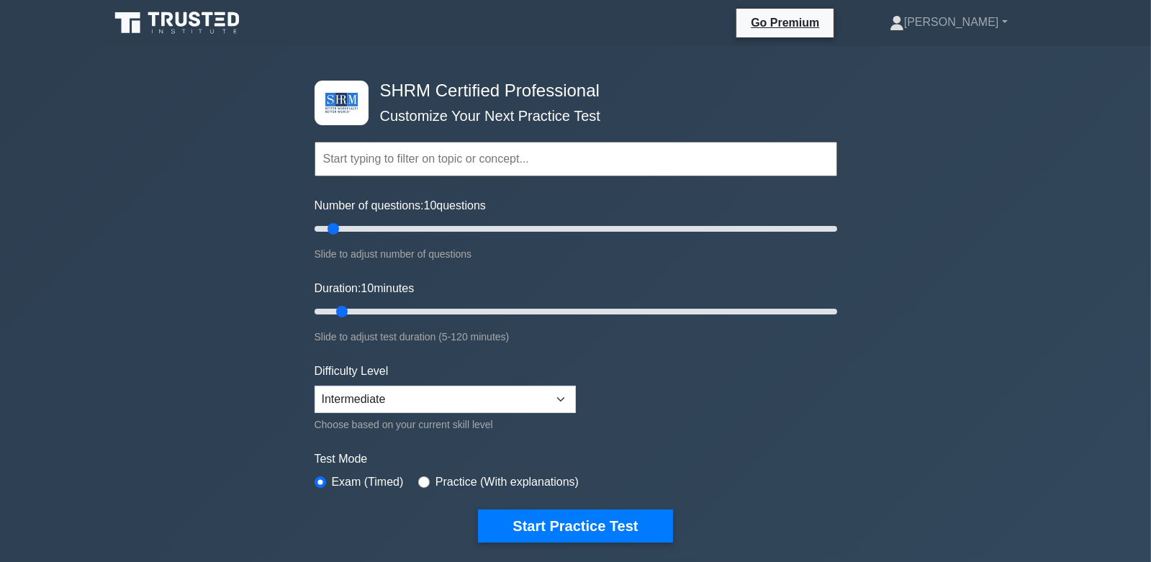
click at [452, 166] on input "text" at bounding box center [576, 159] width 523 height 35
